Goal: Task Accomplishment & Management: Manage account settings

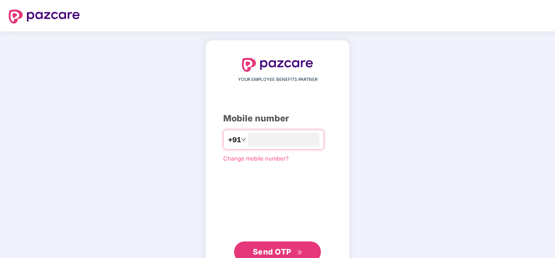
type input "**********"
click at [270, 248] on span "Send OTP" at bounding box center [272, 251] width 39 height 9
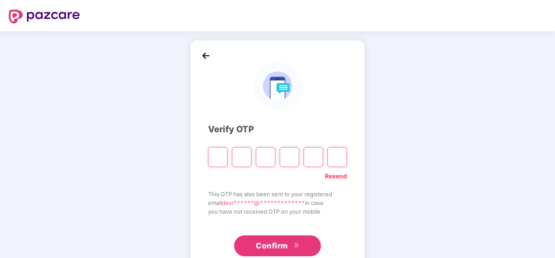
type input "*"
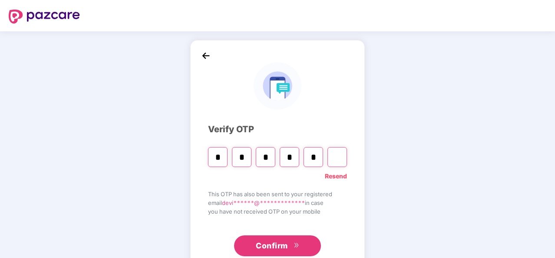
type input "*"
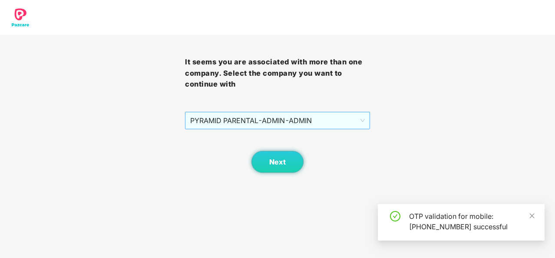
click at [327, 122] on span "PYRAMID PARENTAL - ADMIN - ADMIN" at bounding box center [277, 120] width 175 height 17
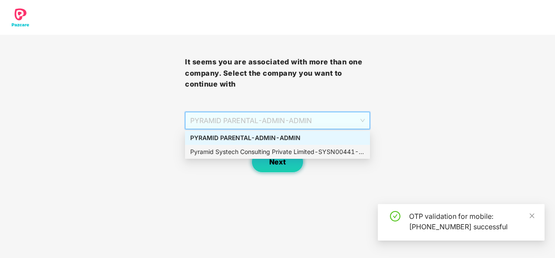
click at [286, 152] on div "Pyramid Systech Consulting Private Limited - SYSN00441 - ADMIN" at bounding box center [277, 152] width 175 height 10
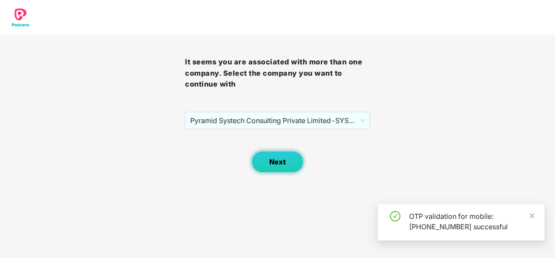
click at [283, 162] on span "Next" at bounding box center [277, 162] width 17 height 8
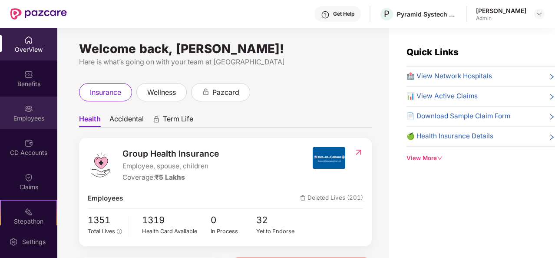
click at [23, 103] on div "Employees" at bounding box center [28, 112] width 57 height 33
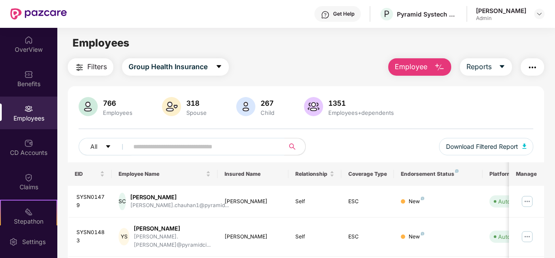
click at [172, 141] on input "text" at bounding box center [202, 146] width 139 height 13
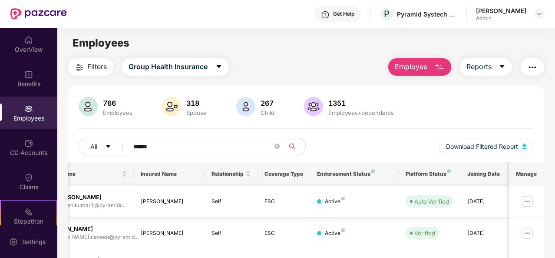
scroll to position [0, 87]
type input "******"
click at [526, 201] on img at bounding box center [527, 201] width 14 height 14
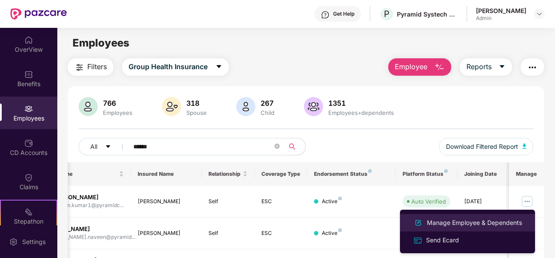
click at [460, 220] on div "Manage Employee & Dependents" at bounding box center [474, 223] width 99 height 10
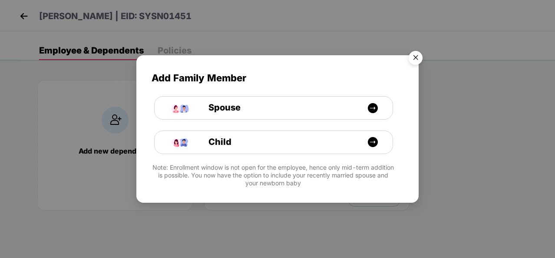
click at [413, 58] on img "Close" at bounding box center [415, 59] width 24 height 24
